Goal: Use online tool/utility: Utilize a website feature to perform a specific function

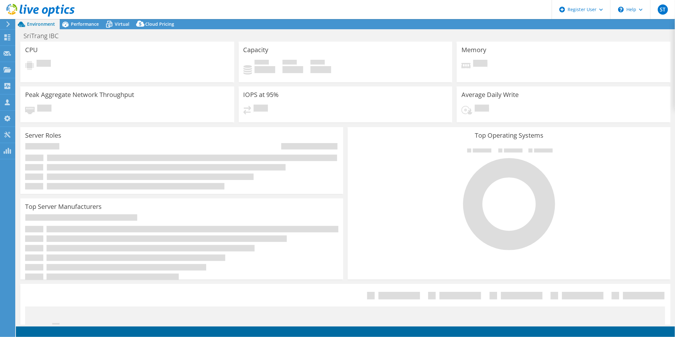
select select "USD"
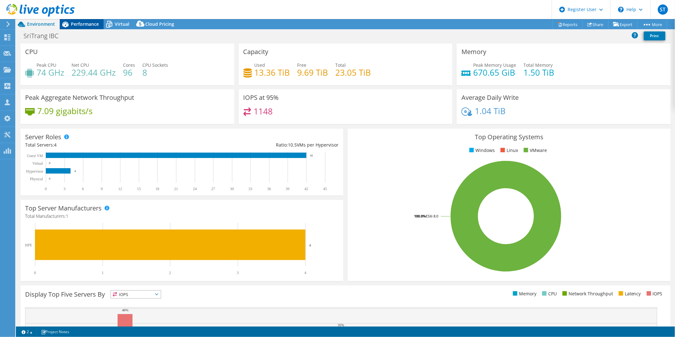
click at [77, 23] on span "Performance" at bounding box center [85, 24] width 28 height 6
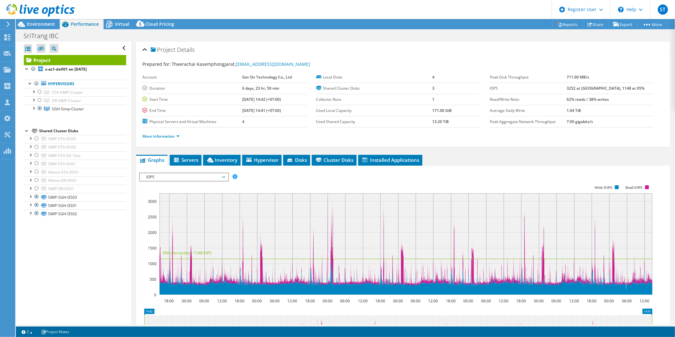
click at [193, 176] on span "IOPS" at bounding box center [184, 177] width 82 height 8
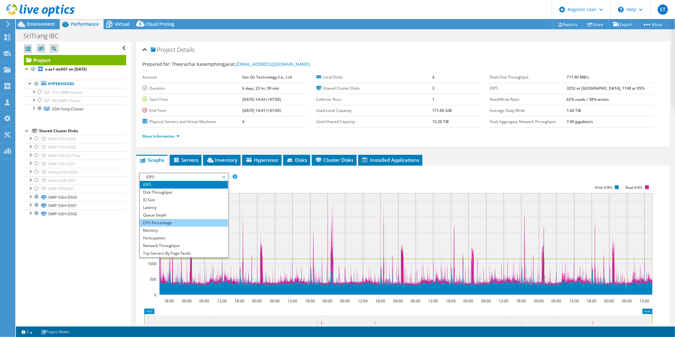
click at [185, 219] on li "CPU Percentage" at bounding box center [184, 223] width 88 height 8
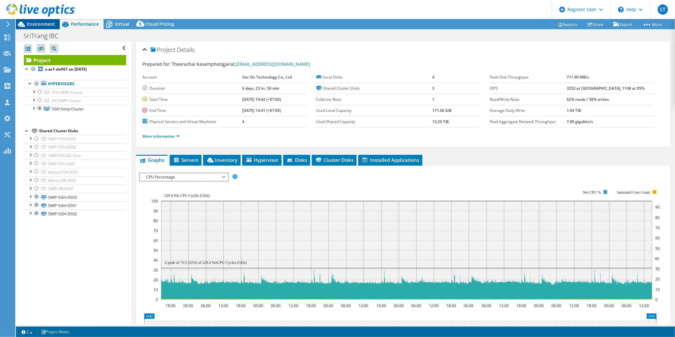
click at [48, 25] on span "Environment" at bounding box center [41, 24] width 28 height 6
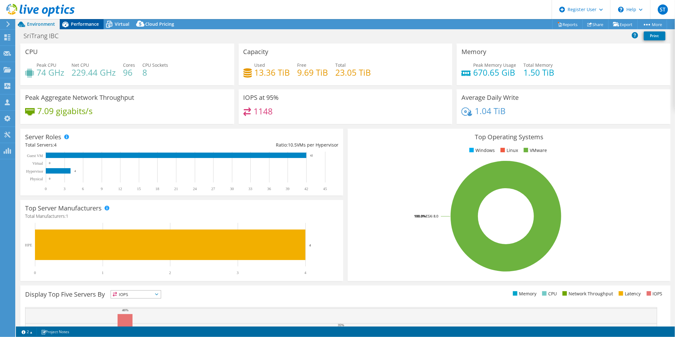
click at [85, 23] on span "Performance" at bounding box center [85, 24] width 28 height 6
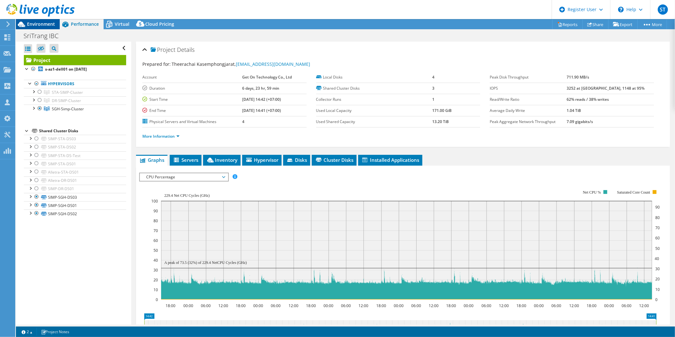
click at [46, 22] on span "Environment" at bounding box center [41, 24] width 28 height 6
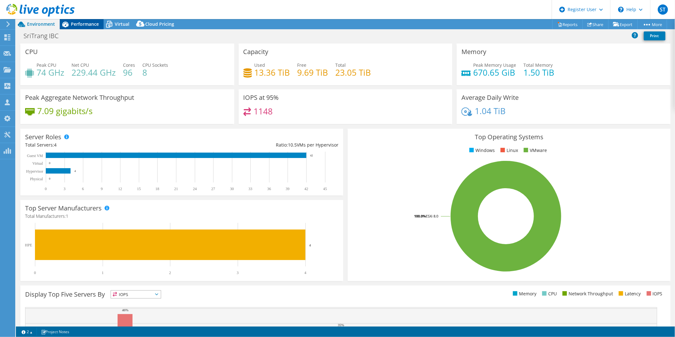
click at [80, 24] on span "Performance" at bounding box center [85, 24] width 28 height 6
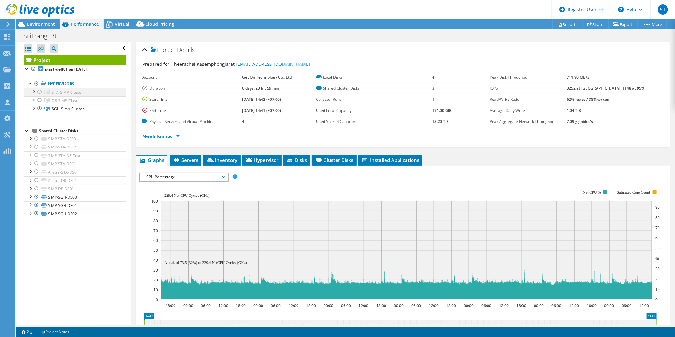
click at [40, 91] on div at bounding box center [40, 92] width 6 height 8
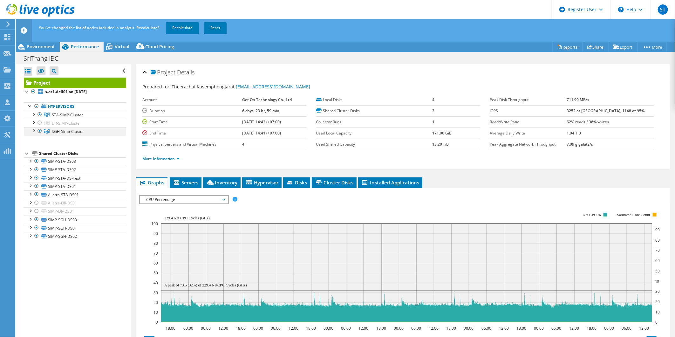
click at [40, 129] on div at bounding box center [40, 131] width 6 height 8
click at [180, 25] on link "Recalculate" at bounding box center [182, 27] width 33 height 11
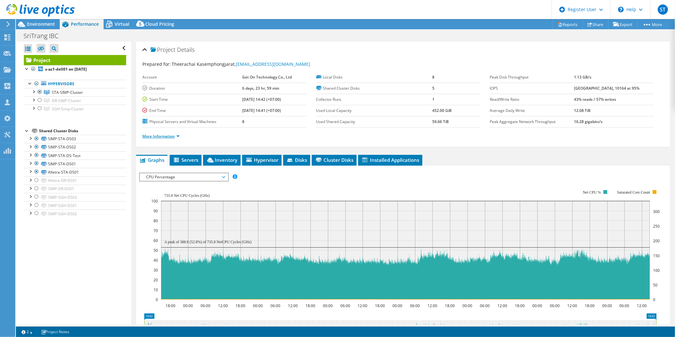
click at [152, 137] on link "More Information" at bounding box center [160, 135] width 37 height 5
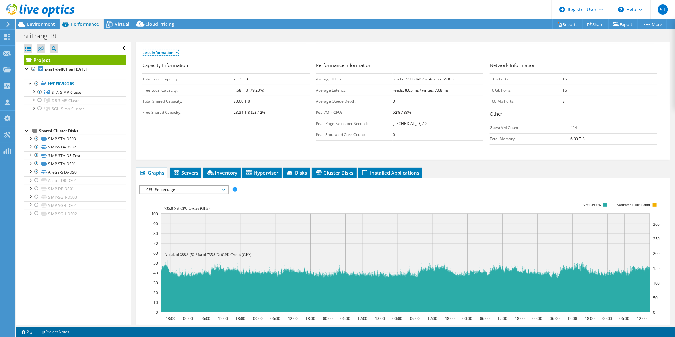
scroll to position [84, 0]
